Goal: Task Accomplishment & Management: Manage account settings

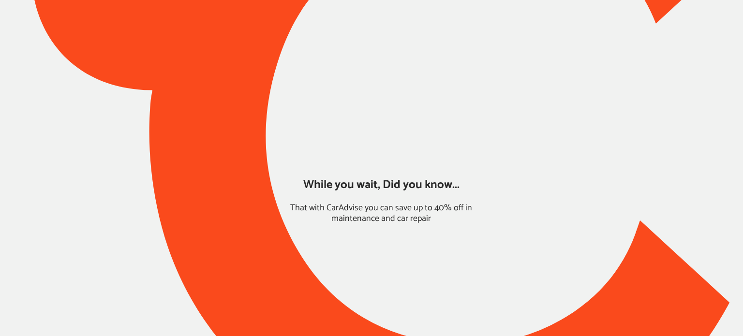
type input "*****"
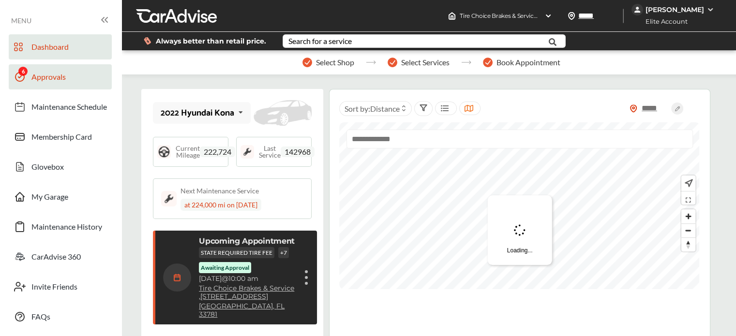
click at [68, 80] on link "Approvals" at bounding box center [60, 76] width 103 height 25
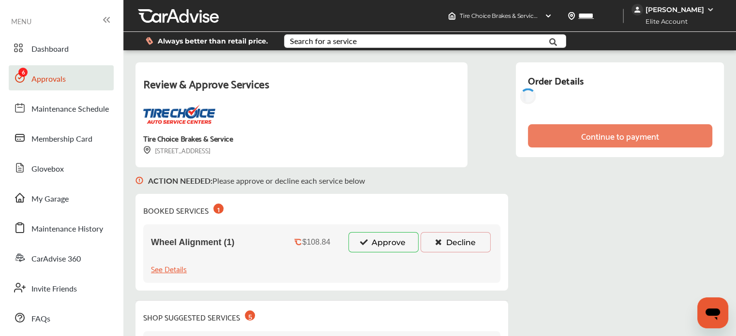
click at [375, 240] on button "Approve" at bounding box center [383, 242] width 70 height 20
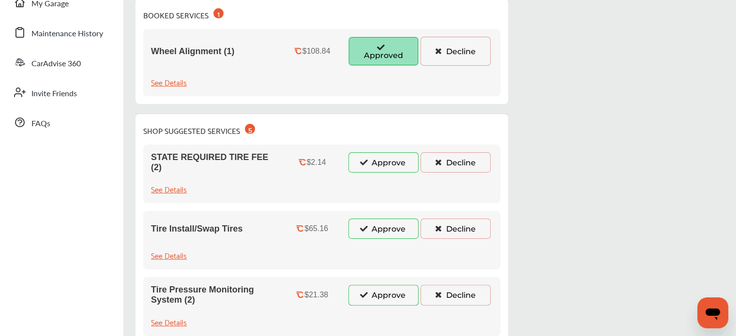
scroll to position [199, 0]
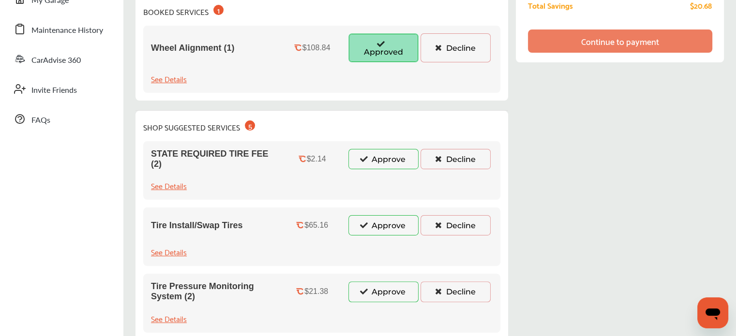
click at [361, 160] on icon at bounding box center [364, 158] width 9 height 7
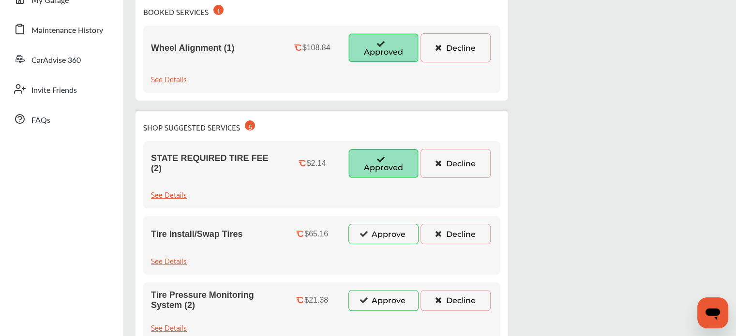
click at [376, 233] on button "Approve" at bounding box center [383, 234] width 70 height 20
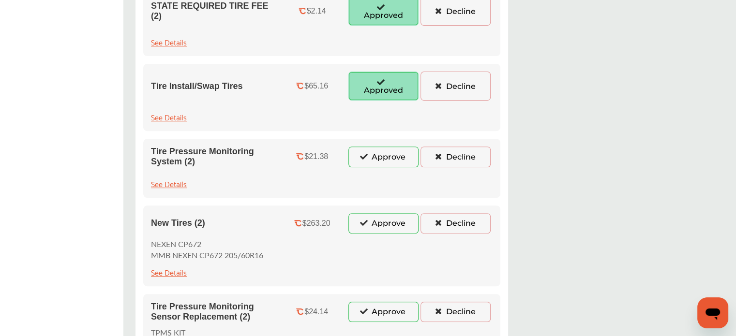
scroll to position [352, 0]
click at [381, 152] on button "Approve" at bounding box center [383, 156] width 70 height 20
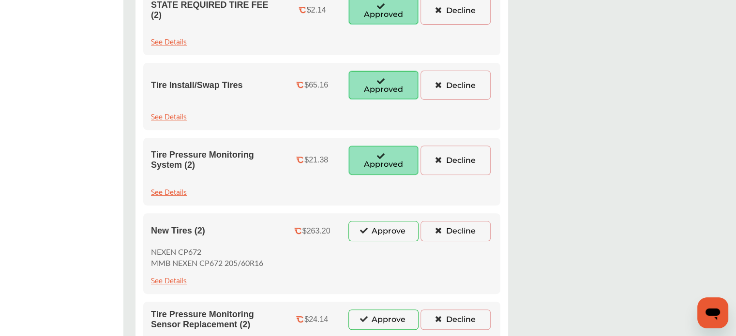
click at [379, 229] on button "Approve" at bounding box center [383, 231] width 70 height 20
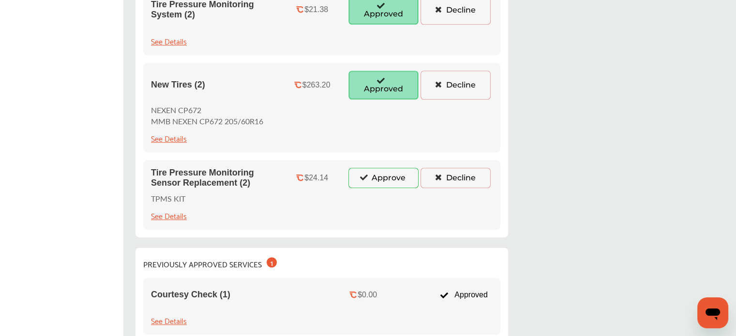
scroll to position [503, 0]
click at [368, 174] on button "Approve" at bounding box center [383, 177] width 70 height 20
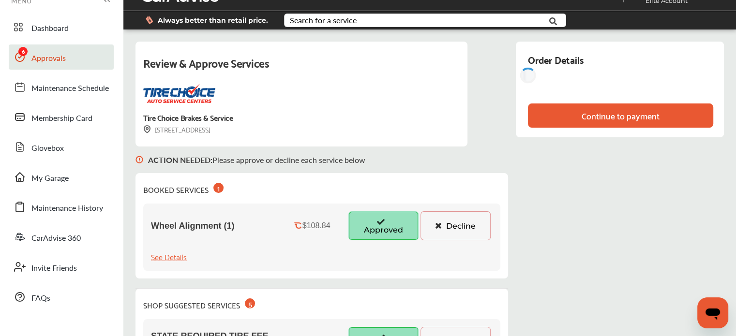
scroll to position [0, 0]
